Goal: Task Accomplishment & Management: Complete application form

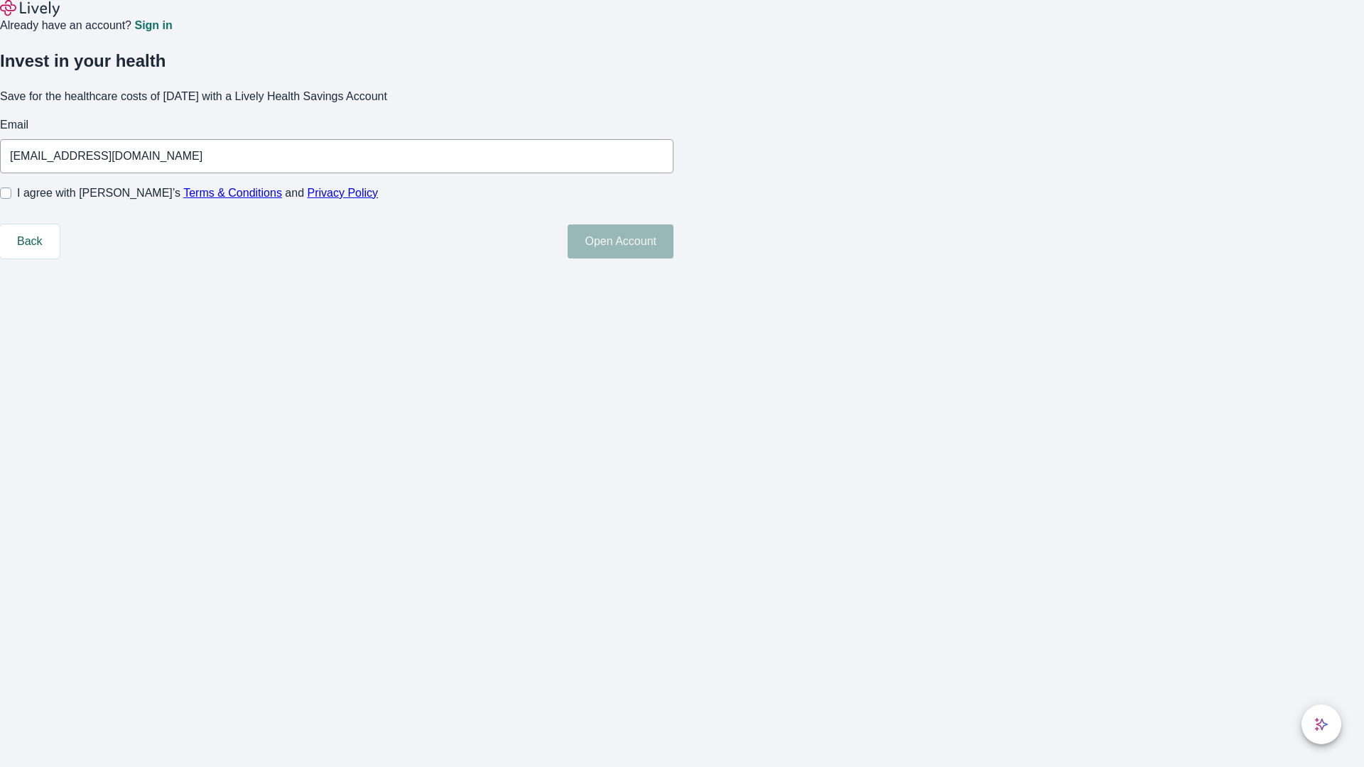
click at [11, 199] on input "I agree with Lively’s Terms & Conditions and Privacy Policy" at bounding box center [5, 193] width 11 height 11
checkbox input "true"
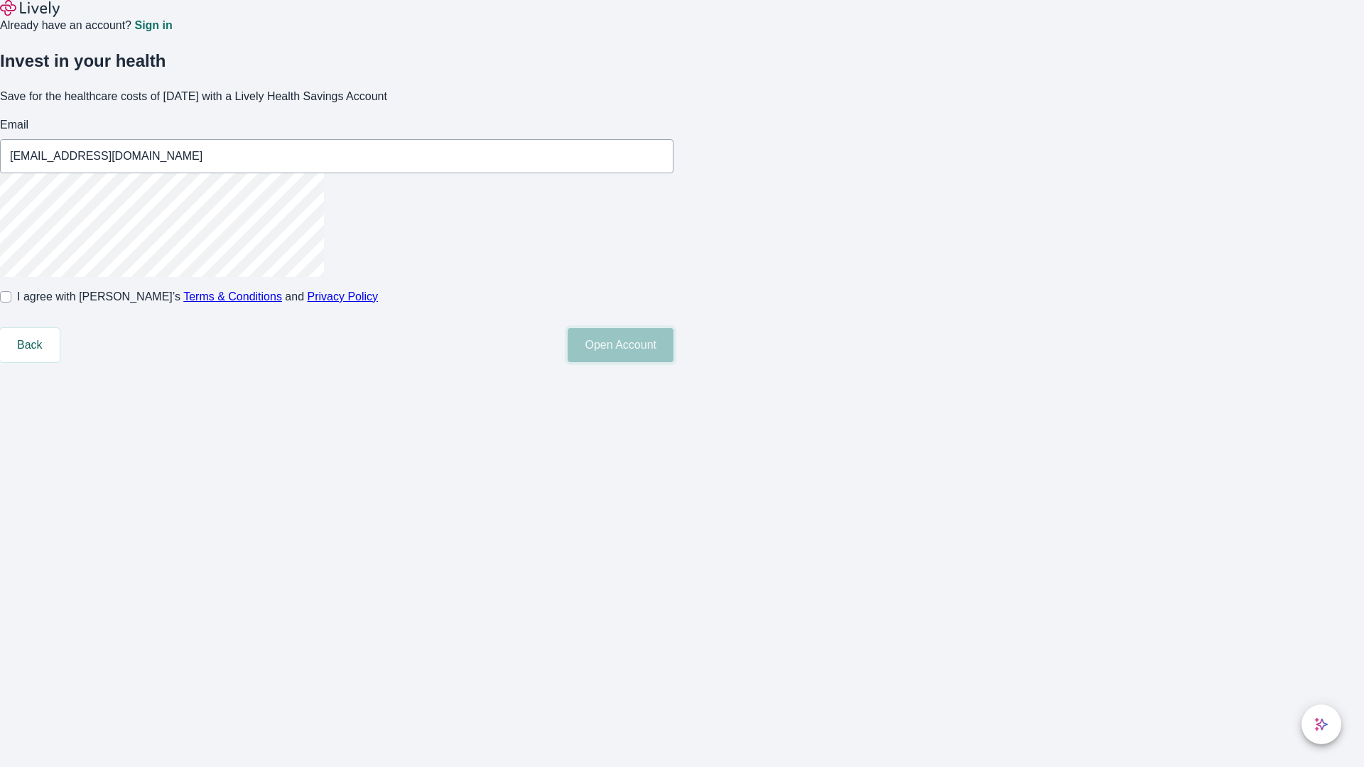
click at [673, 362] on button "Open Account" at bounding box center [621, 345] width 106 height 34
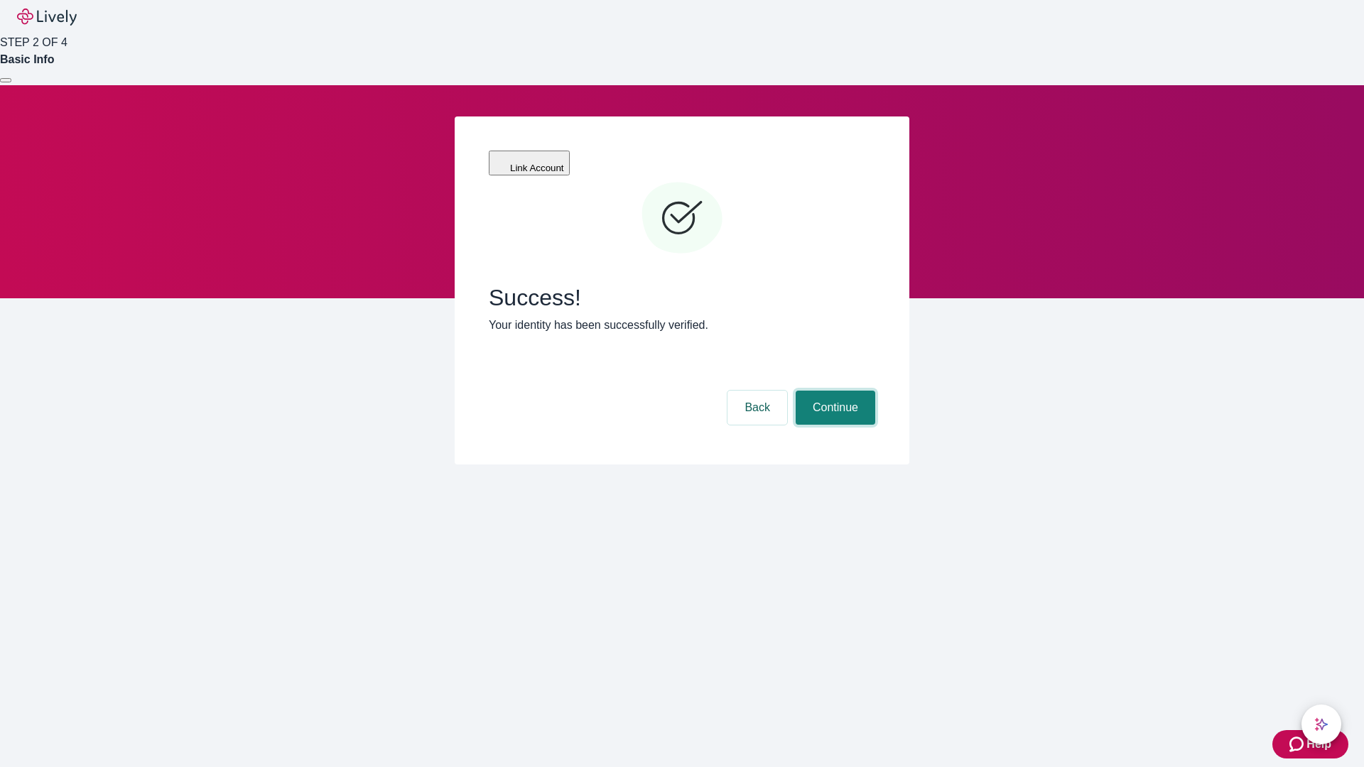
click at [833, 391] on button "Continue" at bounding box center [836, 408] width 80 height 34
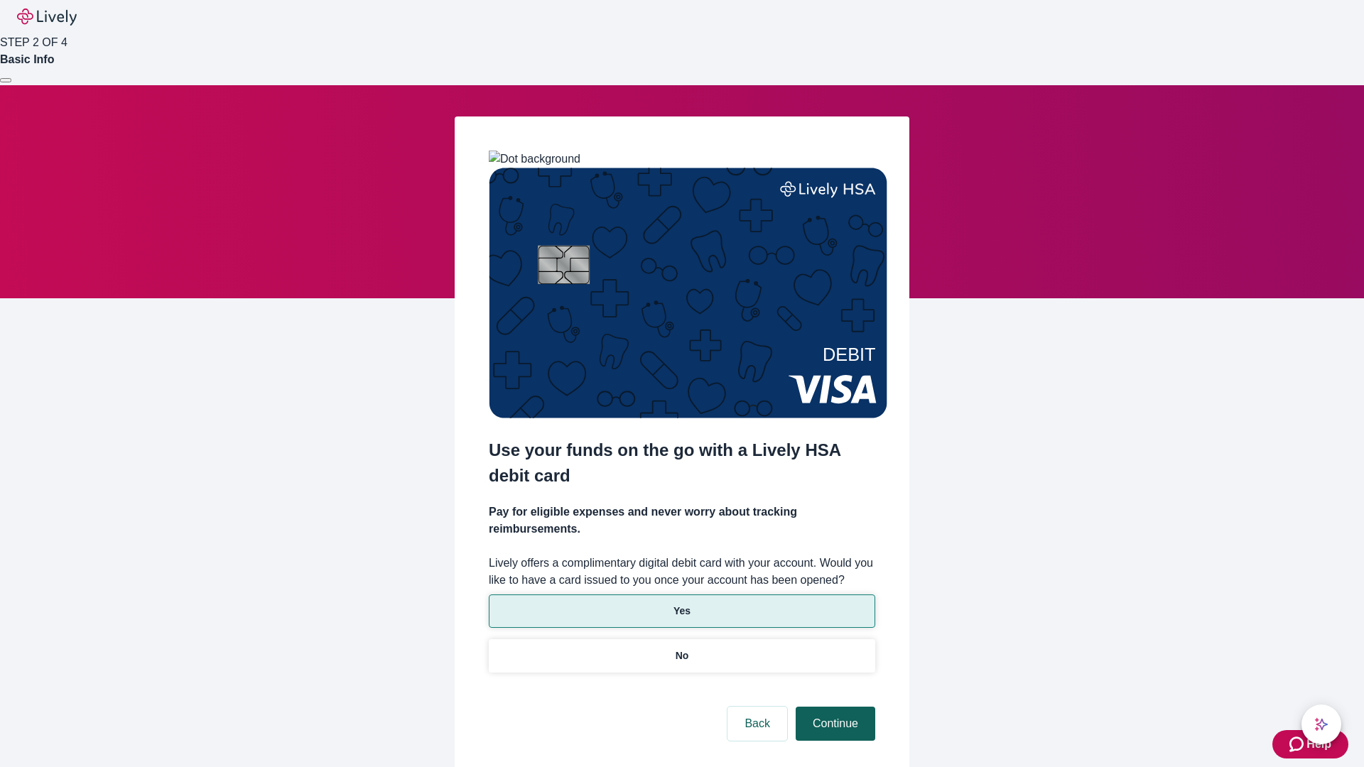
click at [681, 649] on p "No" at bounding box center [682, 656] width 13 height 15
click at [833, 707] on button "Continue" at bounding box center [836, 724] width 80 height 34
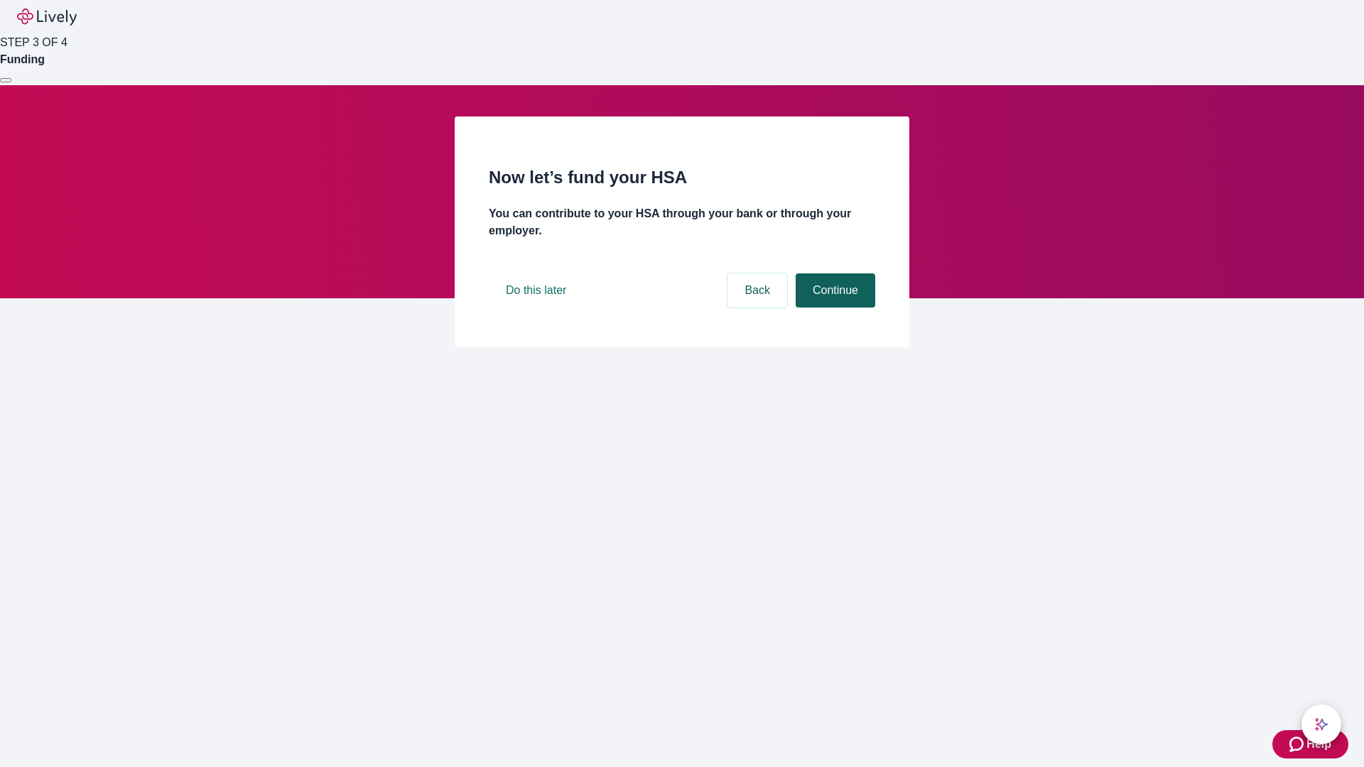
click at [833, 308] on button "Continue" at bounding box center [836, 291] width 80 height 34
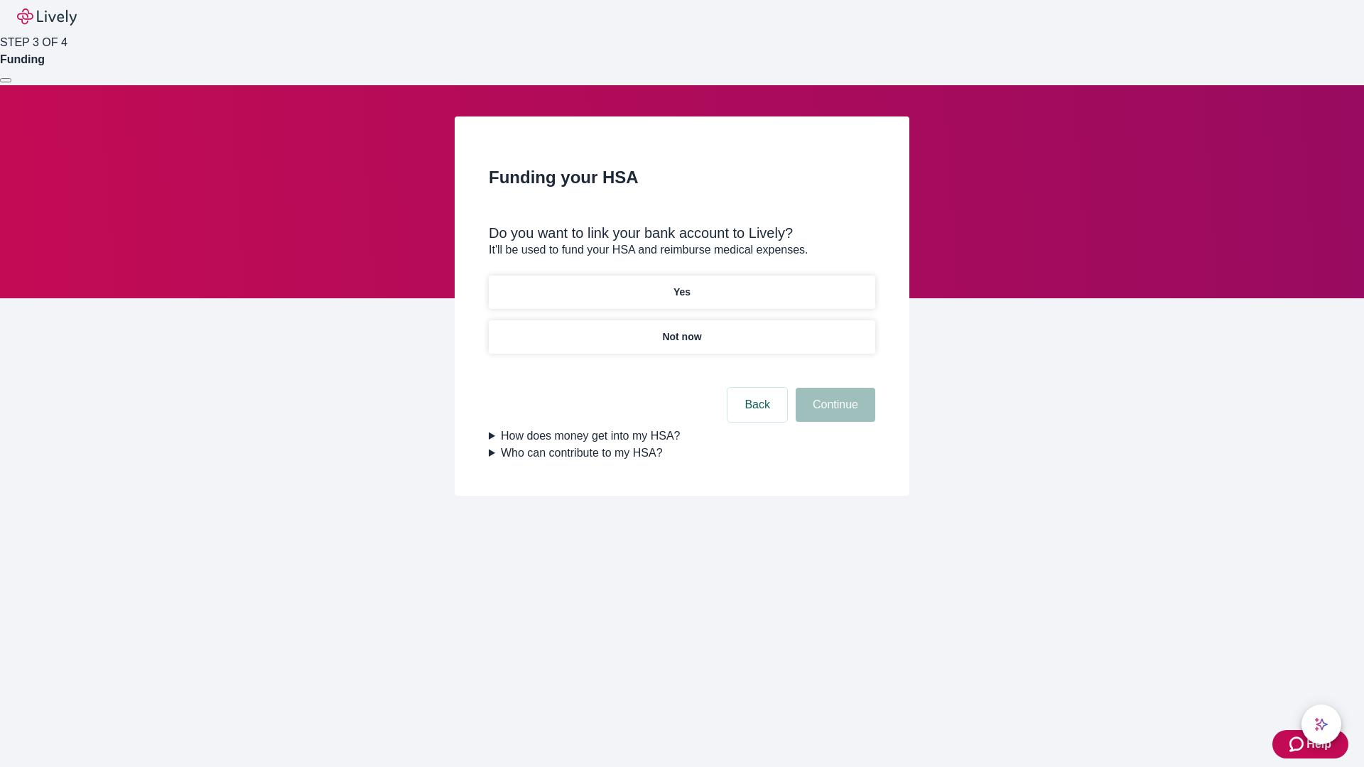
click at [681, 285] on p "Yes" at bounding box center [681, 292] width 17 height 15
click at [833, 388] on button "Continue" at bounding box center [836, 405] width 80 height 34
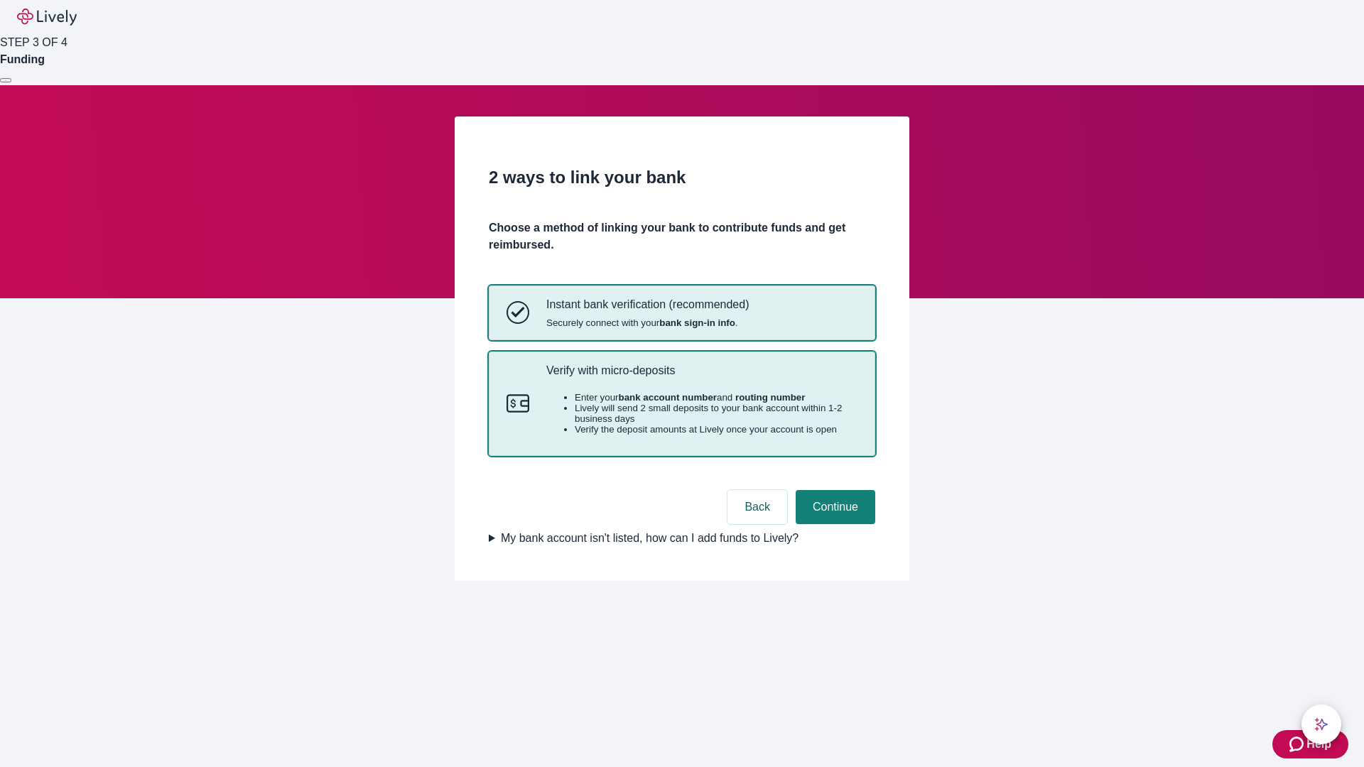
click at [701, 377] on p "Verify with micro-deposits" at bounding box center [701, 370] width 311 height 13
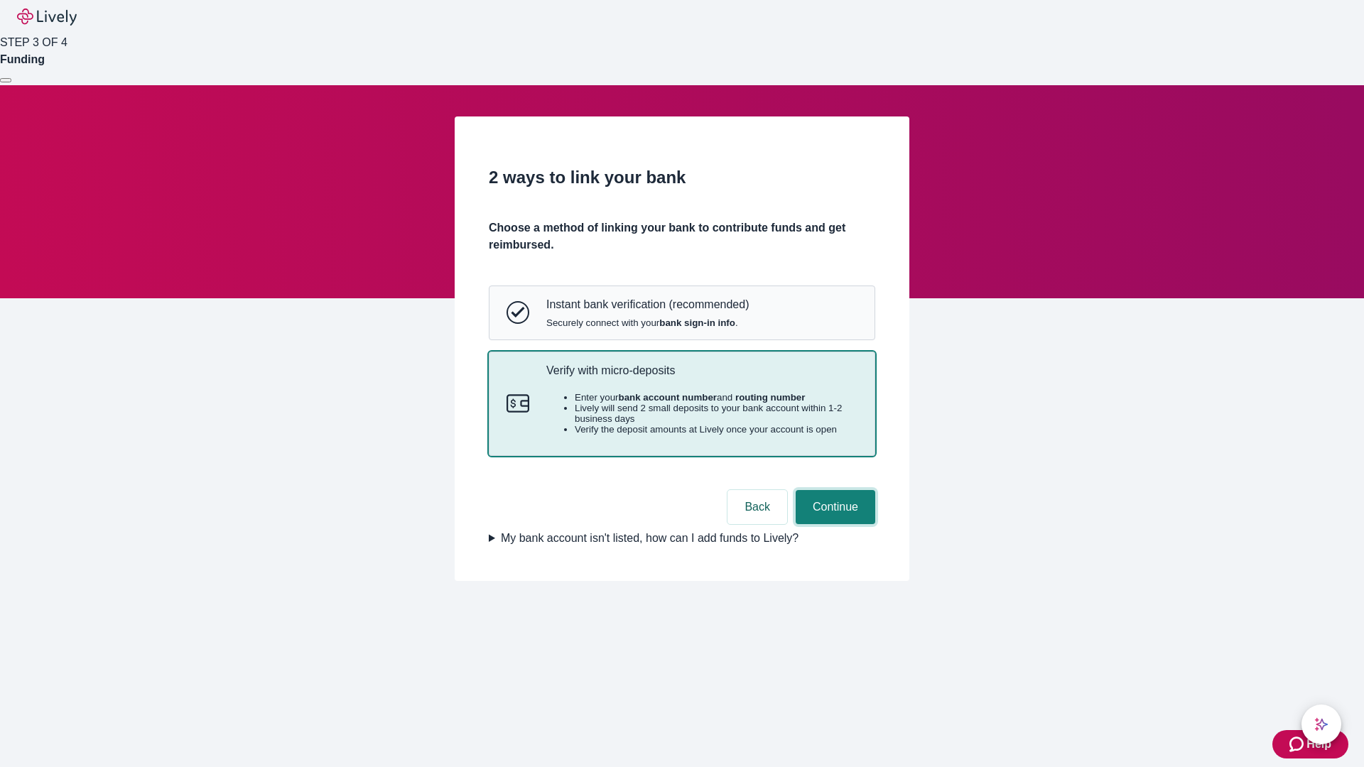
click at [833, 524] on button "Continue" at bounding box center [836, 507] width 80 height 34
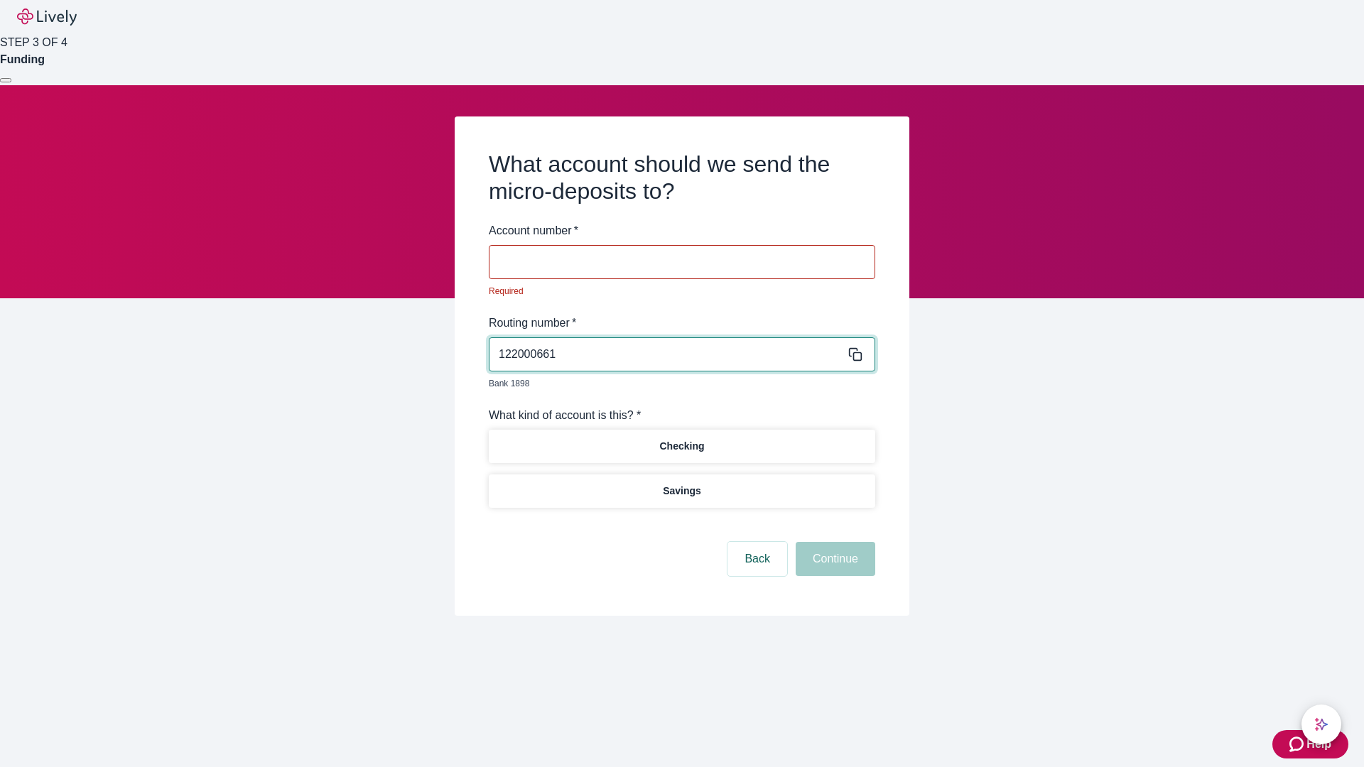
type input "122000661"
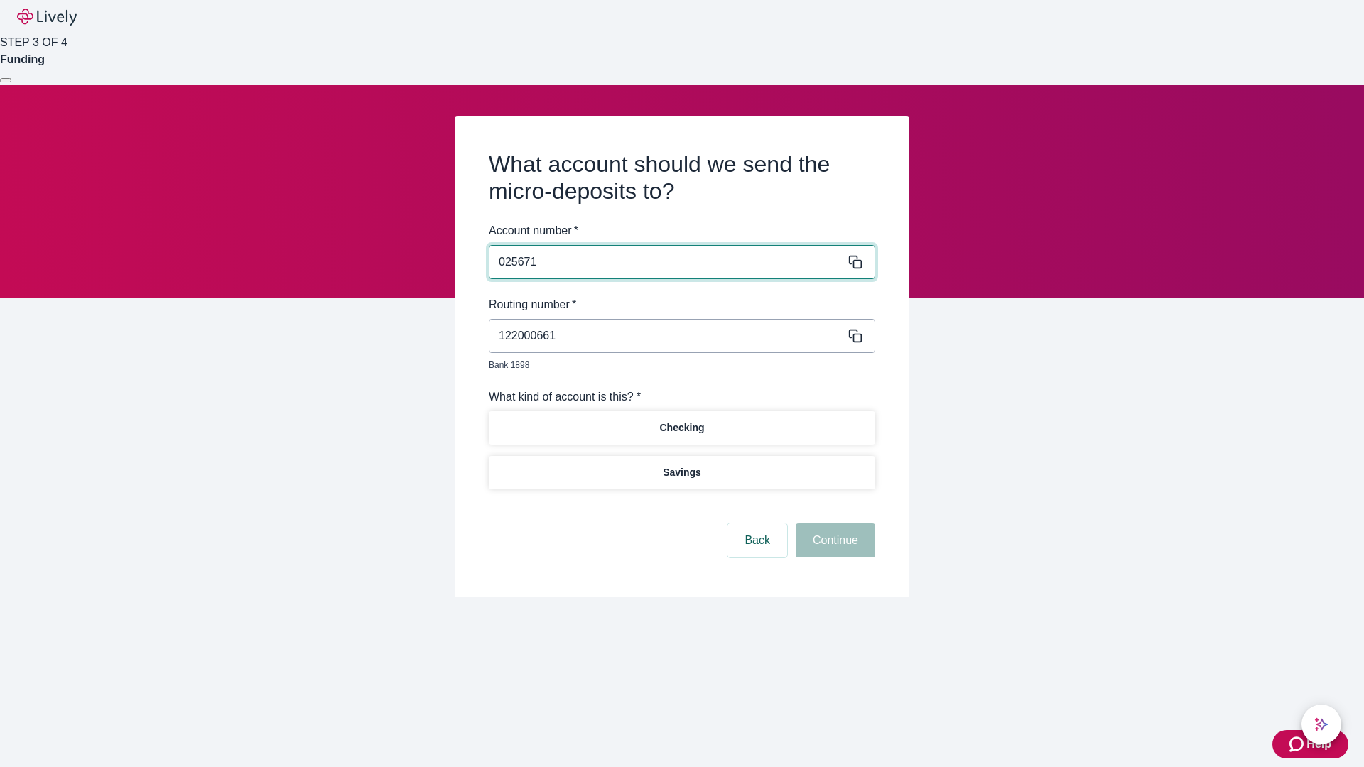
type input "025671"
click at [681, 421] on p "Checking" at bounding box center [681, 428] width 45 height 15
click at [833, 524] on button "Continue" at bounding box center [836, 541] width 80 height 34
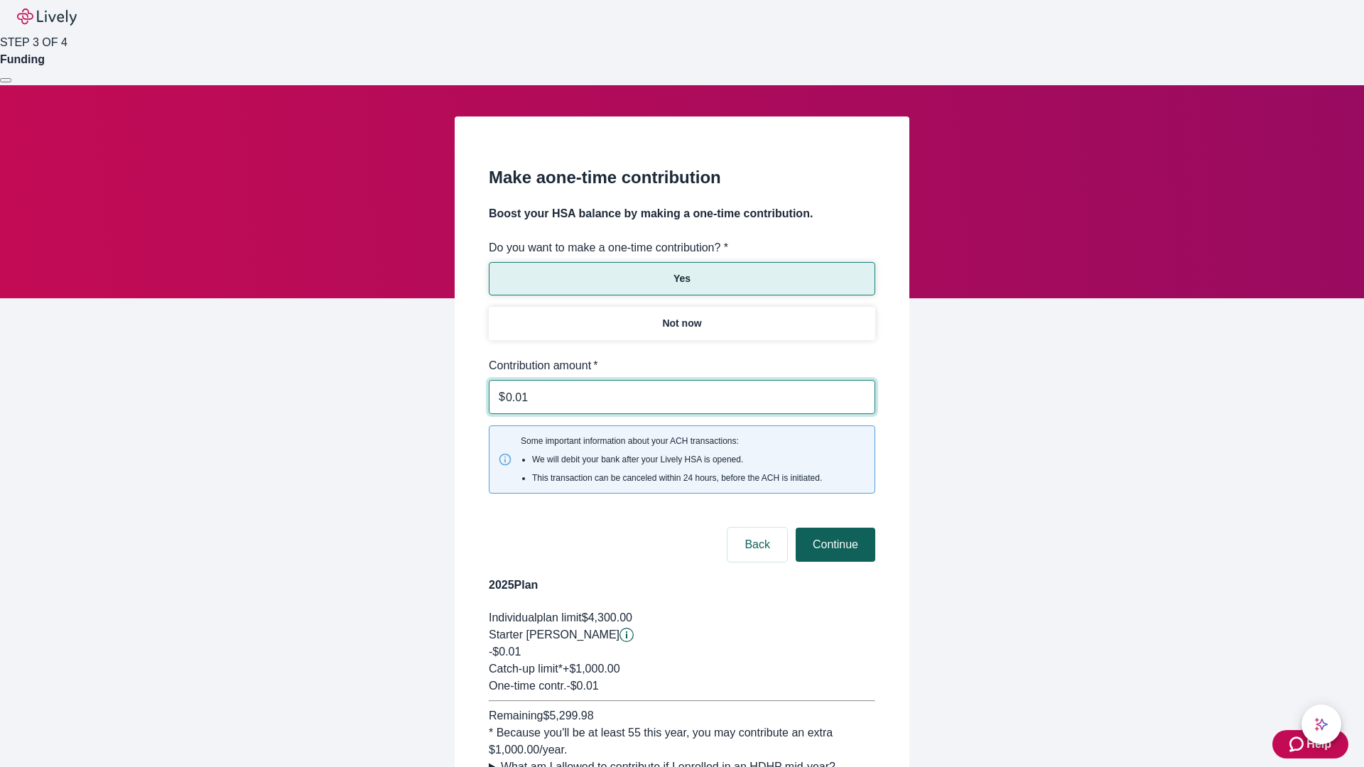
type input "0.01"
click at [833, 528] on button "Continue" at bounding box center [836, 545] width 80 height 34
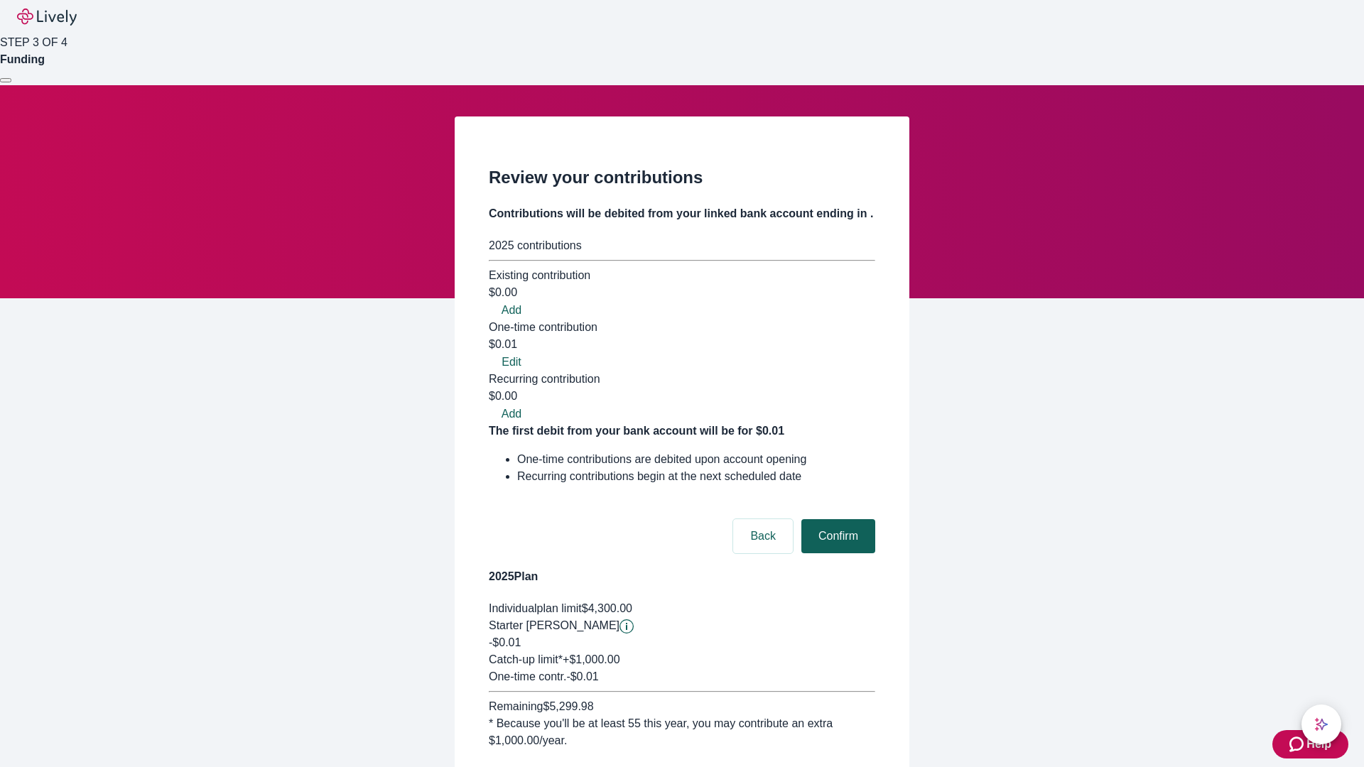
click at [836, 519] on button "Confirm" at bounding box center [838, 536] width 74 height 34
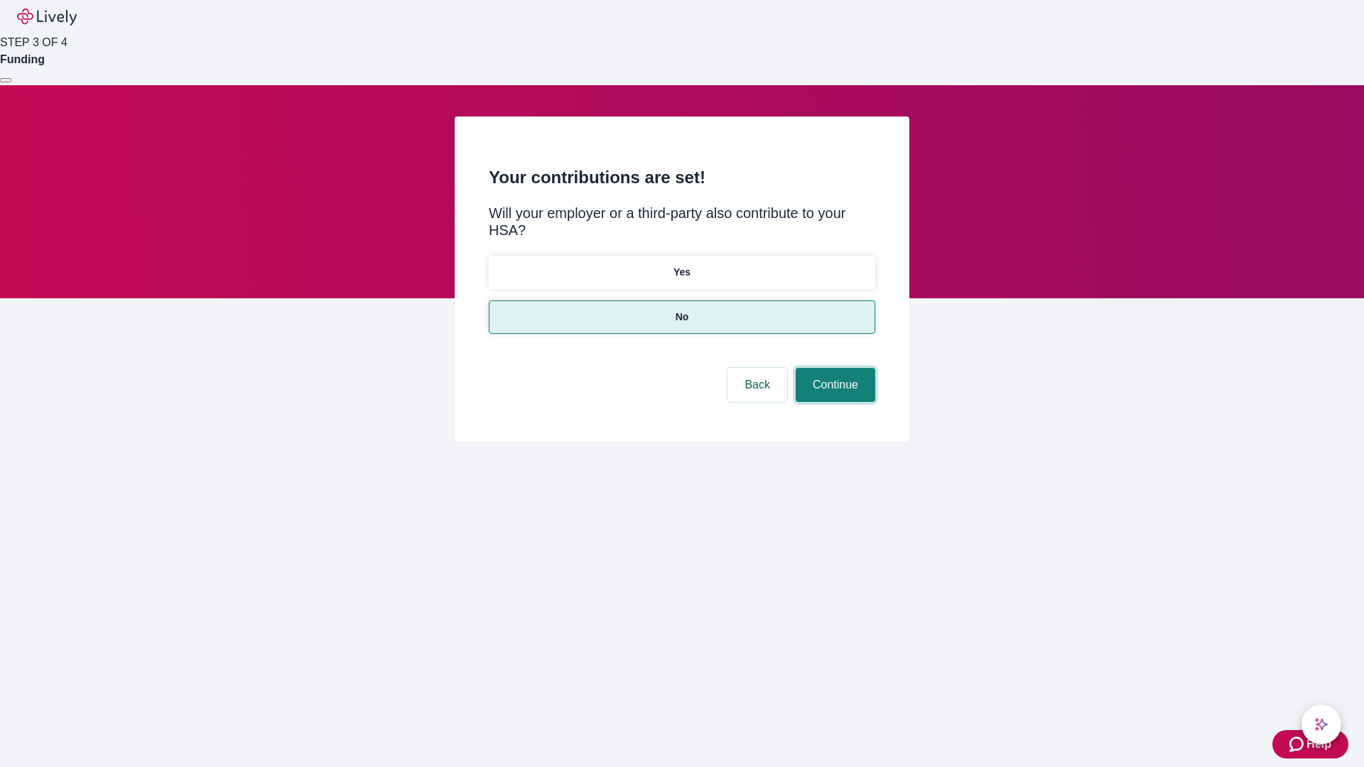
click at [833, 368] on button "Continue" at bounding box center [836, 385] width 80 height 34
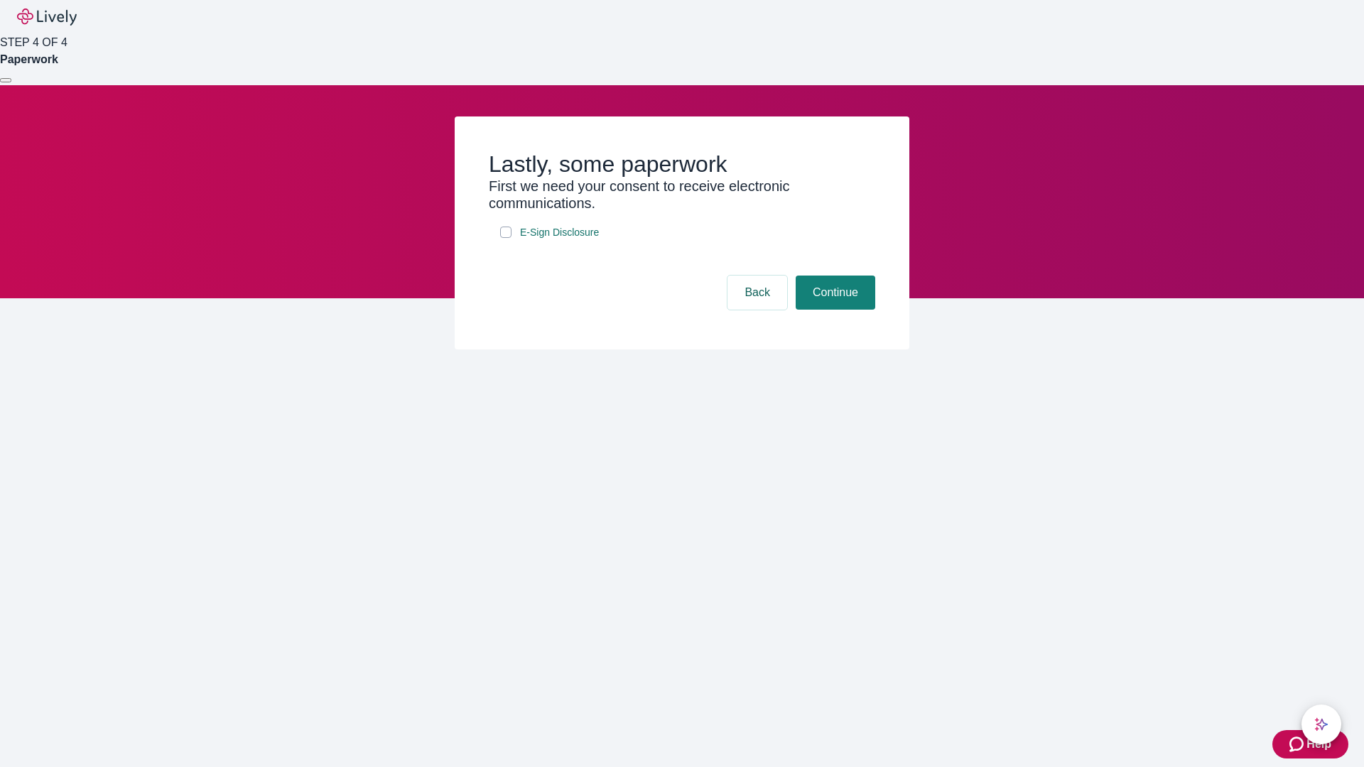
click at [506, 238] on input "E-Sign Disclosure" at bounding box center [505, 232] width 11 height 11
checkbox input "true"
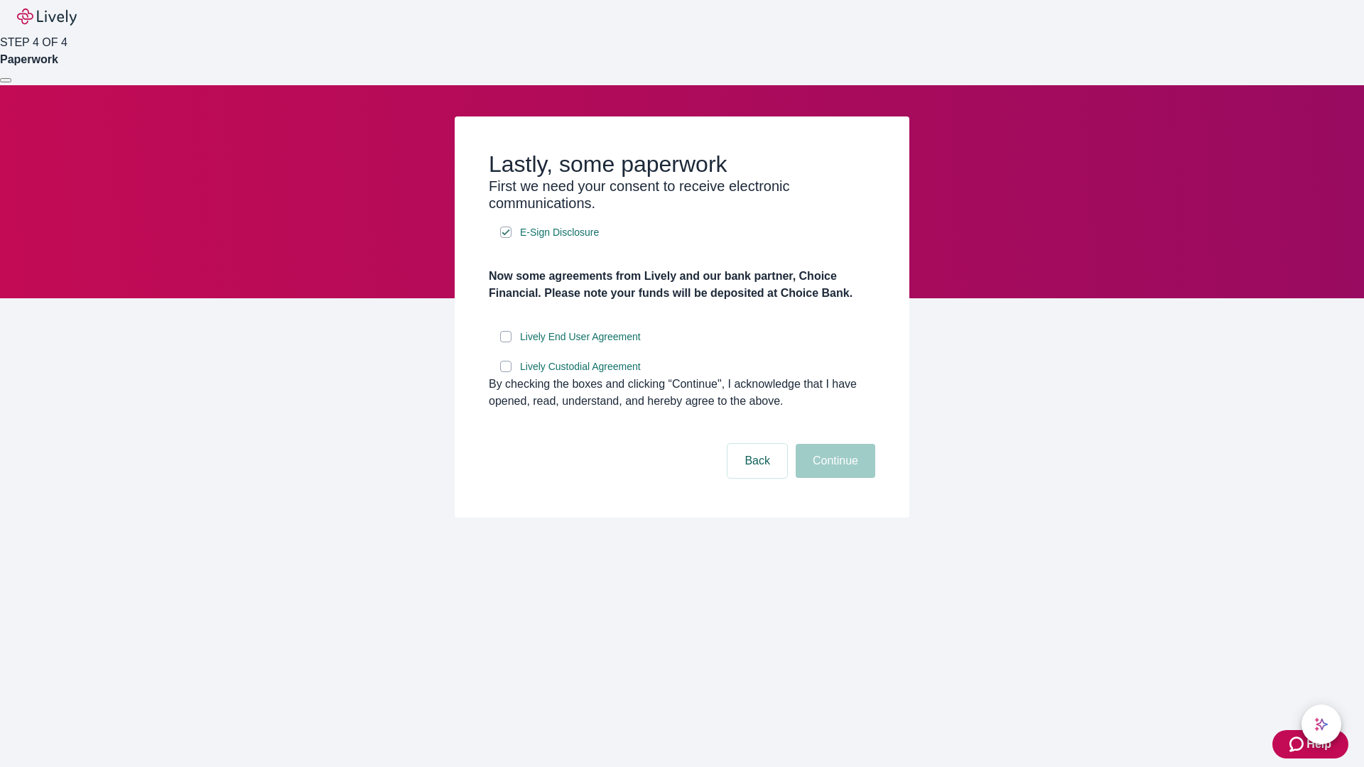
click at [506, 342] on input "Lively End User Agreement" at bounding box center [505, 336] width 11 height 11
checkbox input "true"
click at [506, 372] on input "Lively Custodial Agreement" at bounding box center [505, 366] width 11 height 11
checkbox input "true"
click at [833, 478] on button "Continue" at bounding box center [836, 461] width 80 height 34
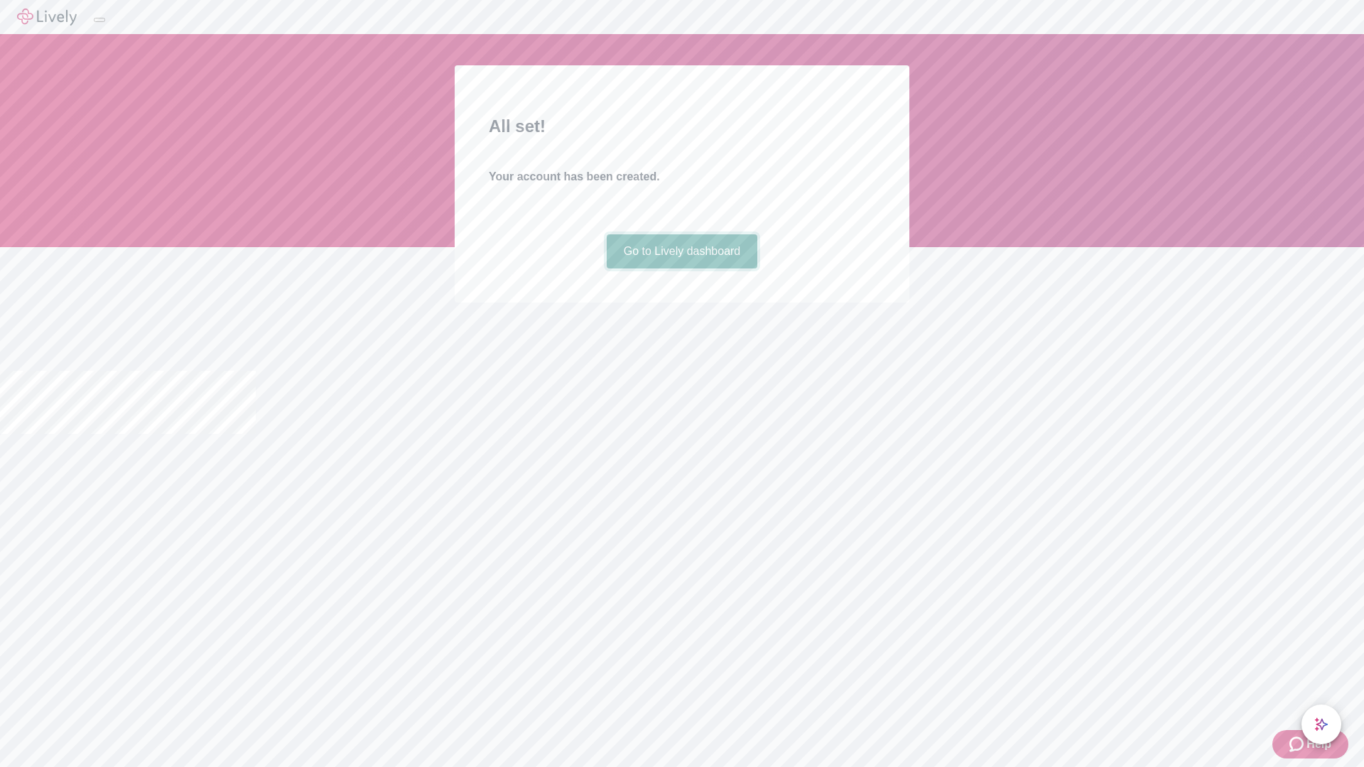
click at [681, 269] on link "Go to Lively dashboard" at bounding box center [682, 251] width 151 height 34
